Goal: Transaction & Acquisition: Purchase product/service

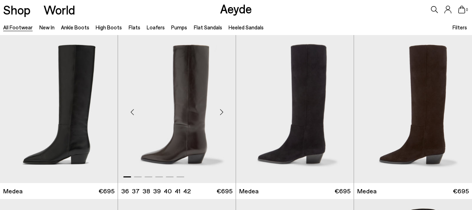
click at [197, 127] on img "1 / 6" at bounding box center [177, 109] width 118 height 148
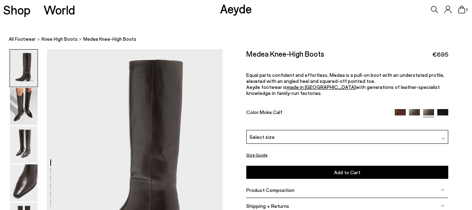
click at [413, 112] on img at bounding box center [414, 114] width 11 height 11
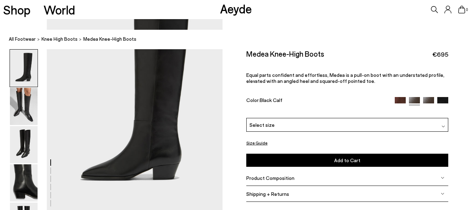
scroll to position [71, 0]
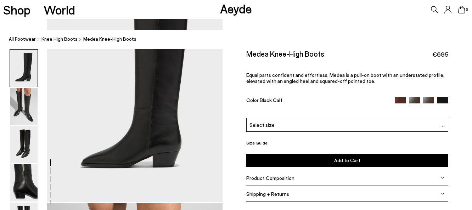
click at [442, 127] on img at bounding box center [444, 127] width 4 height 4
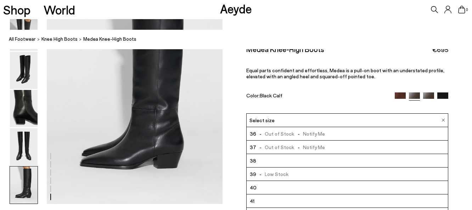
scroll to position [1312, 0]
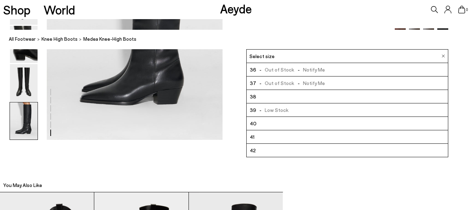
click at [283, 151] on li "42" at bounding box center [348, 150] width 202 height 13
